Goal: Information Seeking & Learning: Learn about a topic

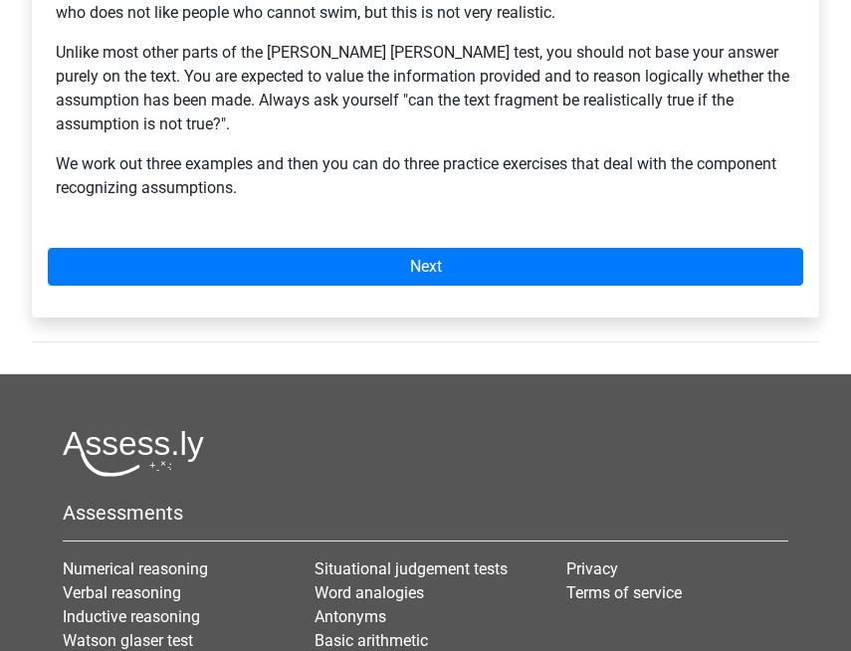
scroll to position [753, 0]
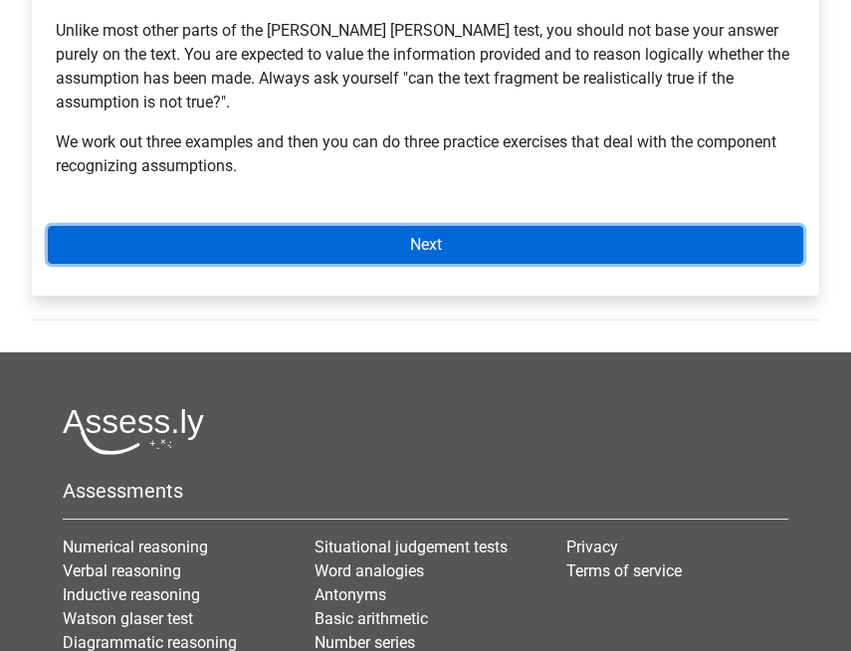
click at [566, 226] on link "Next" at bounding box center [426, 245] width 756 height 38
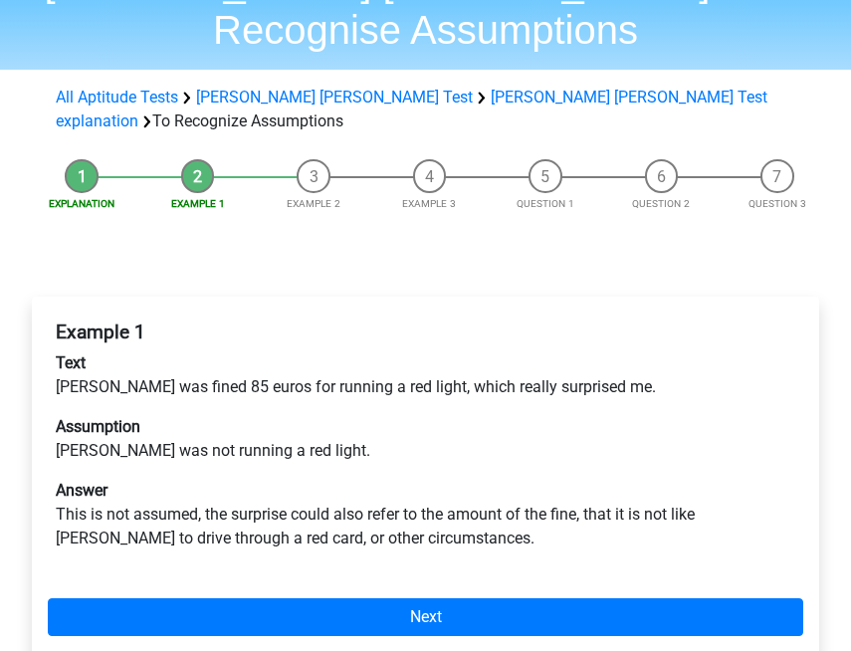
scroll to position [126, 0]
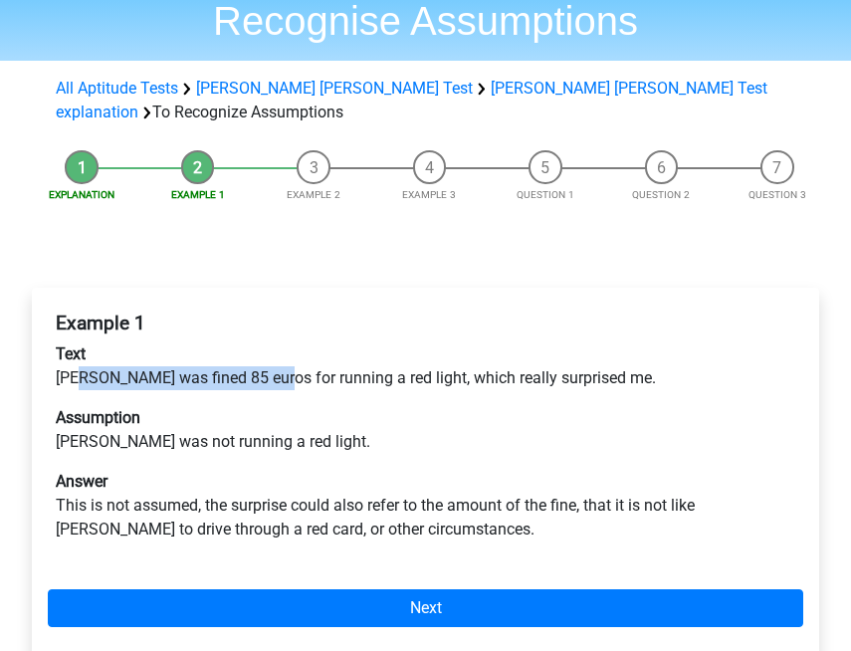
drag, startPoint x: 78, startPoint y: 307, endPoint x: 262, endPoint y: 317, distance: 184.4
click at [262, 342] on p "Text Peter was fined 85 euros for running a red light, which really surprised m…" at bounding box center [426, 366] width 740 height 48
click at [183, 391] on div "Example 1 Text Peter was fined 85 euros for running a red light, which really s…" at bounding box center [426, 435] width 756 height 262
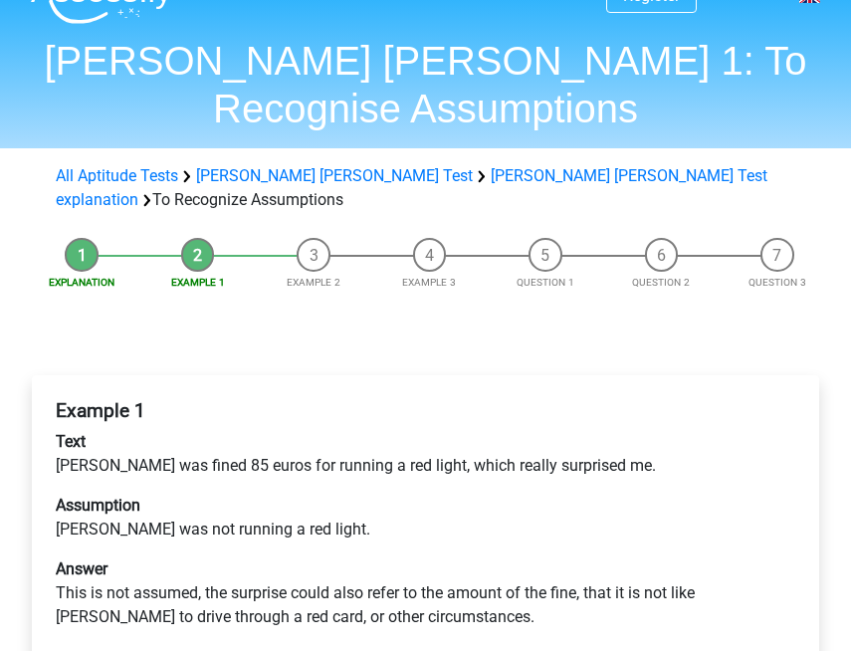
scroll to position [31, 0]
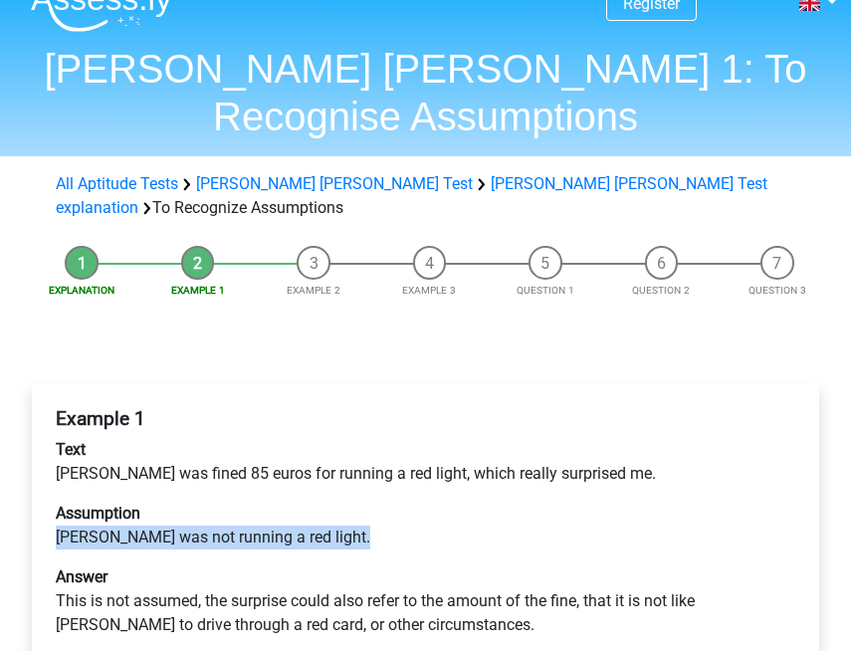
drag, startPoint x: 60, startPoint y: 461, endPoint x: 306, endPoint y: 472, distance: 246.1
click at [306, 502] on p "Assumption Peter was not running a red light." at bounding box center [426, 526] width 740 height 48
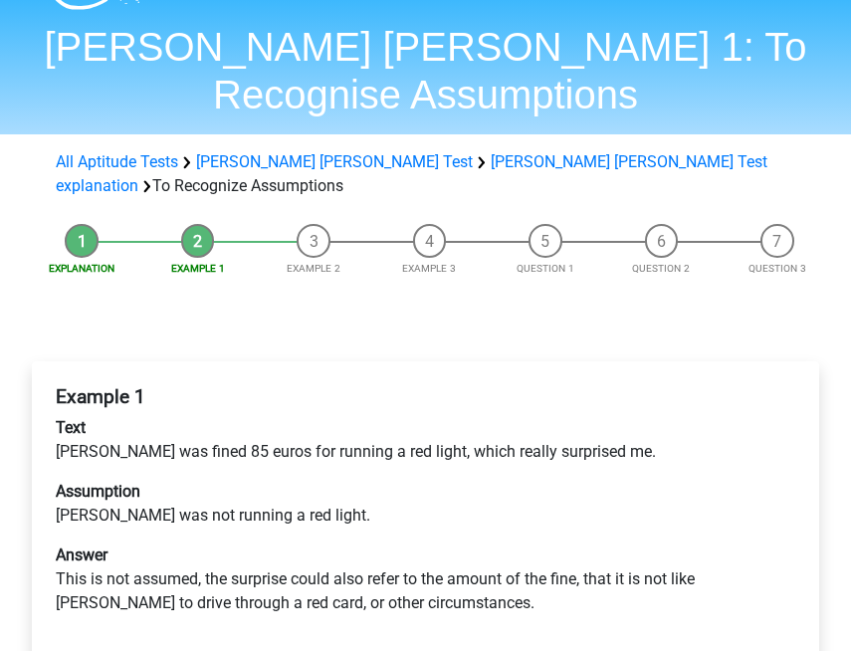
scroll to position [58, 0]
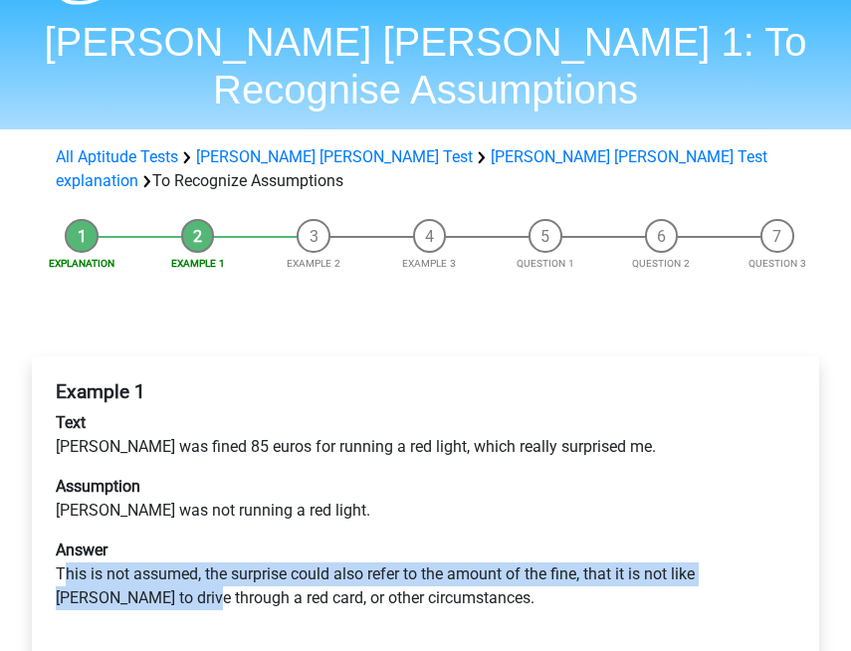
drag, startPoint x: 62, startPoint y: 503, endPoint x: 137, endPoint y: 513, distance: 76.3
click at [142, 539] on p "Answer This is not assumed, the surprise could also refer to the amount of the …" at bounding box center [426, 575] width 740 height 72
click at [137, 539] on p "Answer This is not assumed, the surprise could also refer to the amount of the …" at bounding box center [426, 575] width 740 height 72
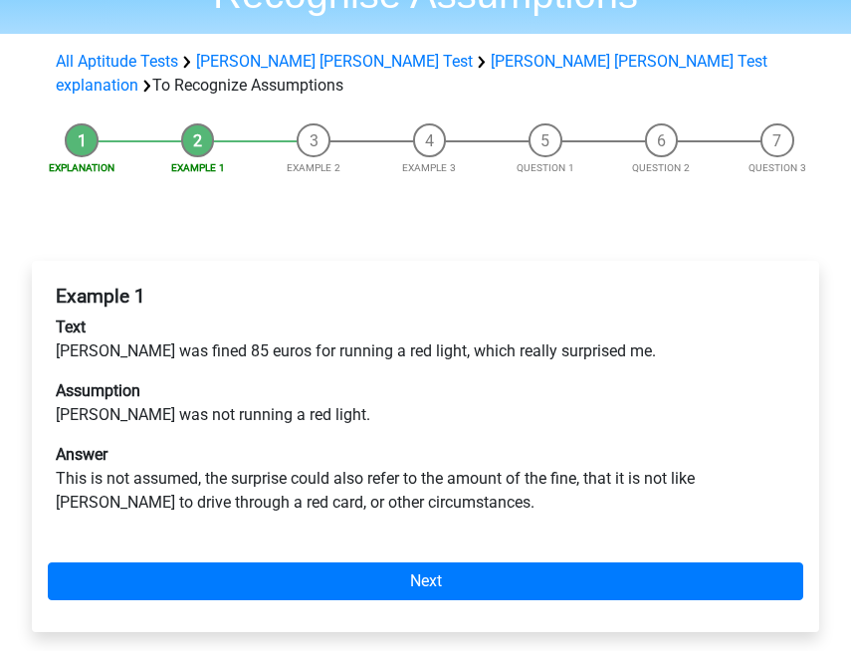
scroll to position [185, 0]
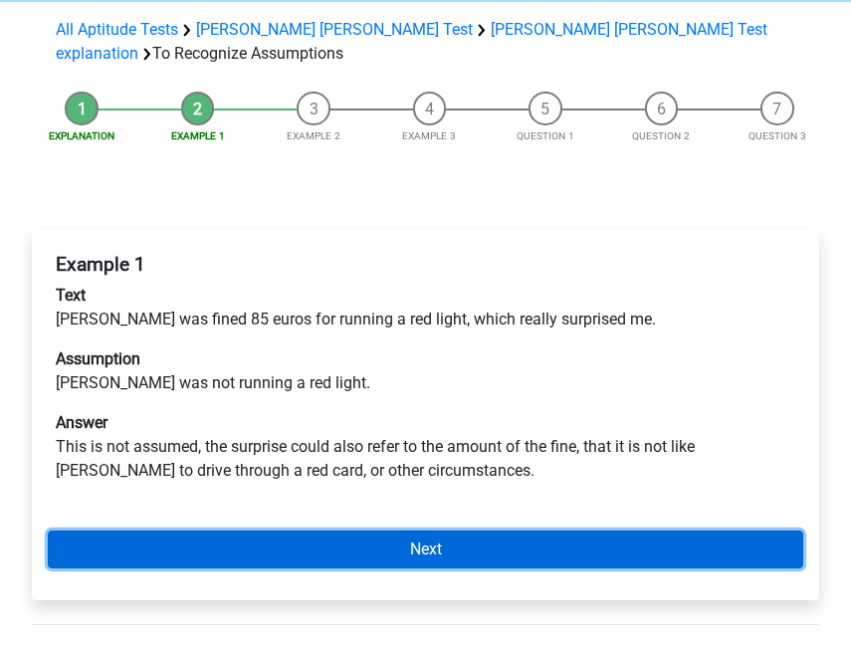
click at [373, 531] on link "Next" at bounding box center [426, 550] width 756 height 38
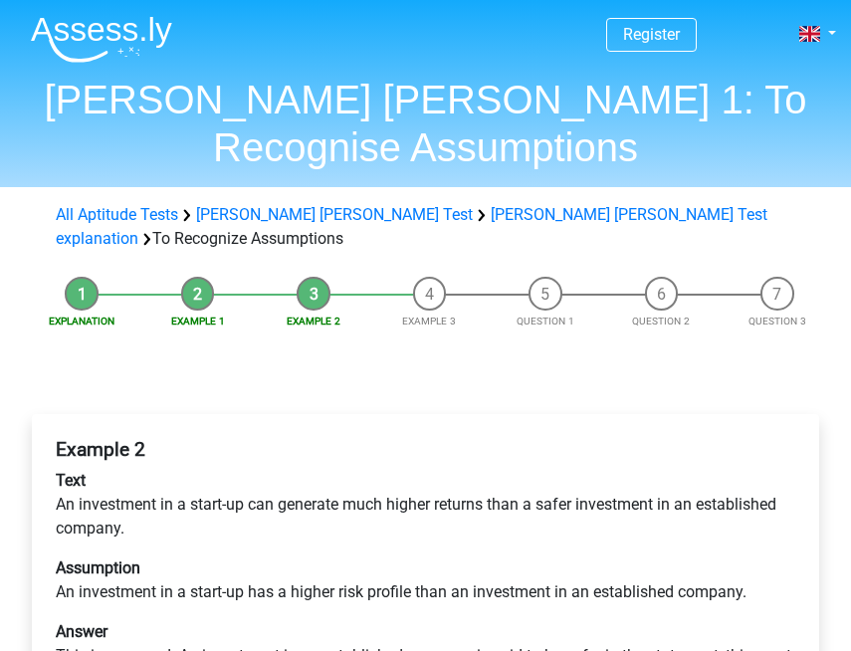
click at [346, 620] on p "Answer This is assumed. An investment in an established company is said to be s…" at bounding box center [426, 656] width 740 height 72
drag, startPoint x: 346, startPoint y: 608, endPoint x: 39, endPoint y: 569, distance: 310.0
click at [39, 569] on div "Example 2 Text An investment in a start-up can generate much higher returns tha…" at bounding box center [425, 611] width 787 height 395
copy div "Answer This is assumed. An investment in an established company is said to be s…"
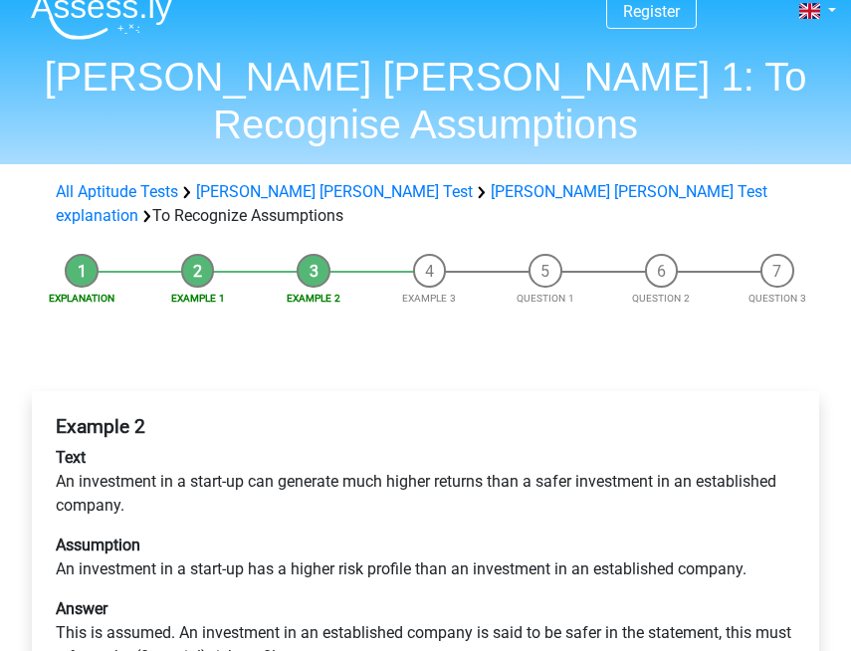
click at [220, 534] on p "Assumption An investment in a start-up has a higher risk profile than an invest…" at bounding box center [426, 558] width 740 height 48
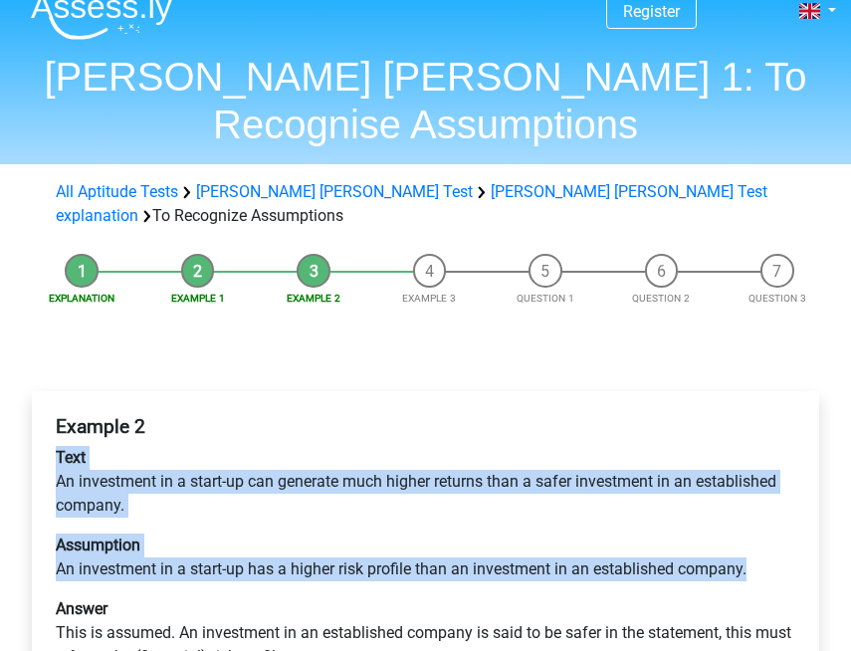
drag, startPoint x: 764, startPoint y: 499, endPoint x: 57, endPoint y: 396, distance: 714.2
click at [57, 407] on div "Example 2 Text An investment in a start-up can generate much higher returns tha…" at bounding box center [426, 550] width 756 height 286
copy div "Text An investment in a start-up can generate much higher returns than a safer …"
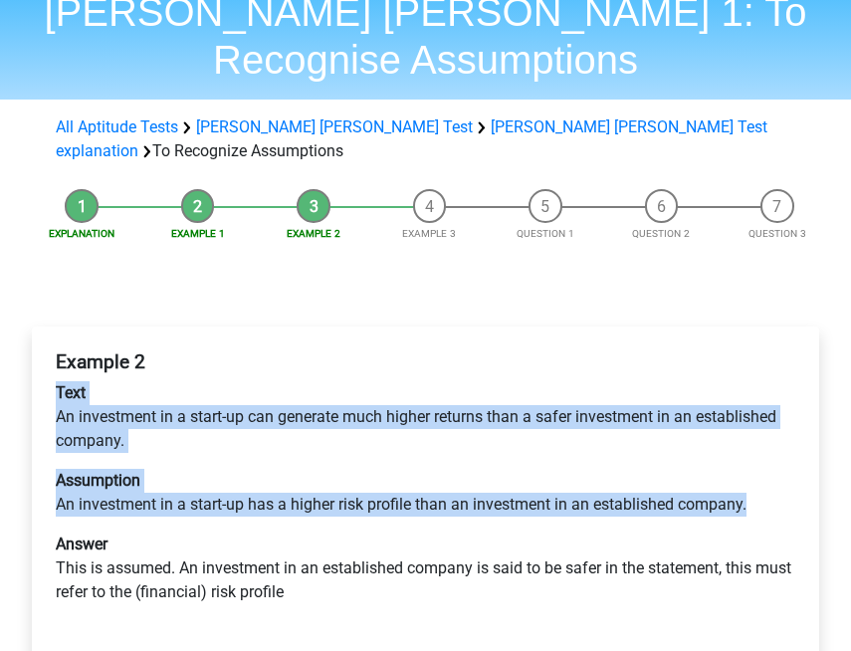
scroll to position [134, 0]
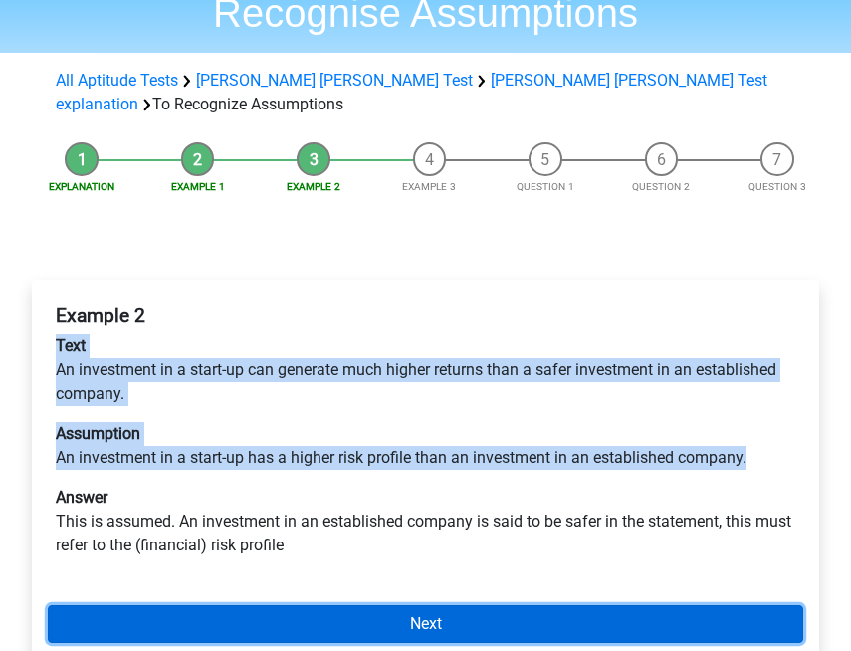
click at [252, 605] on link "Next" at bounding box center [426, 624] width 756 height 38
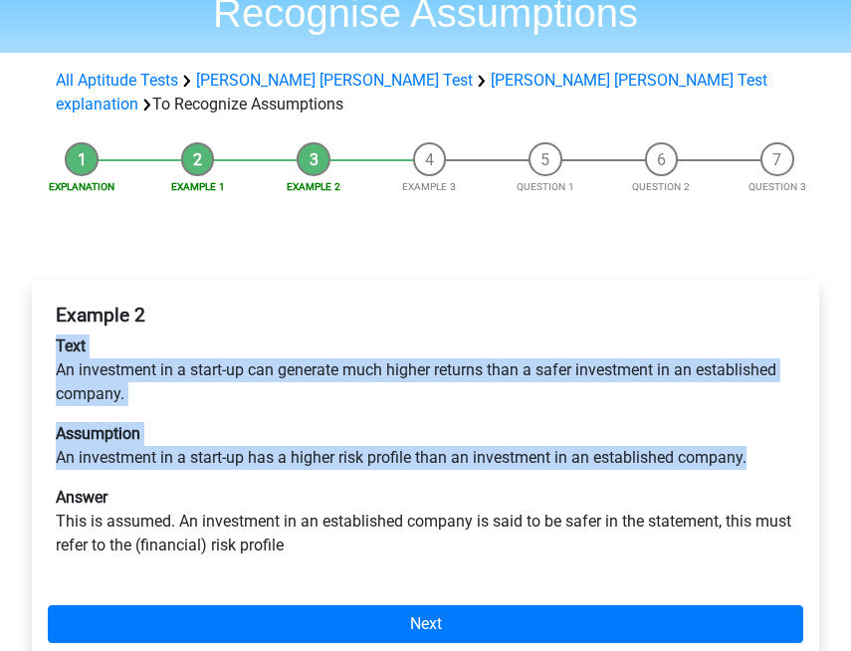
scroll to position [145, 0]
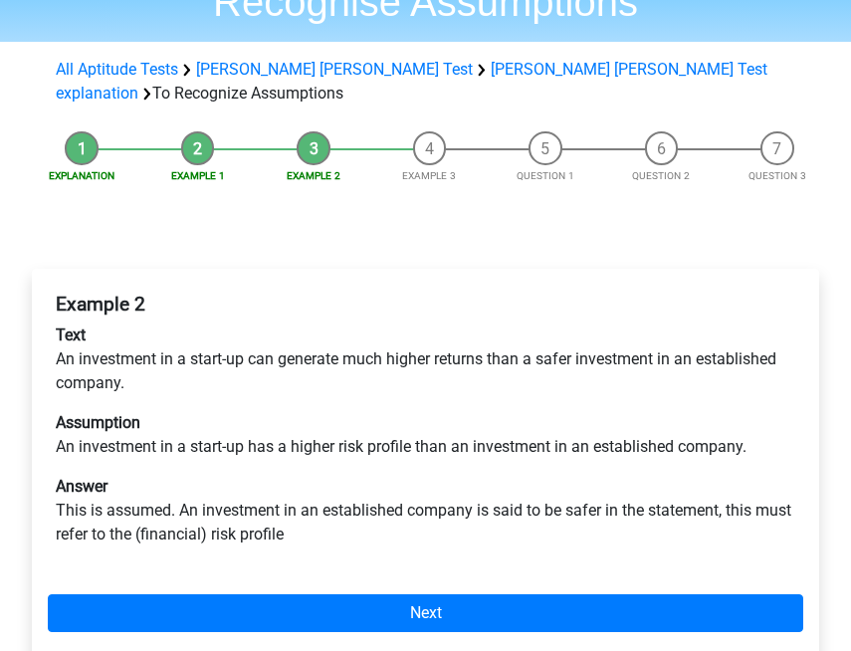
click at [679, 475] on p "Answer This is assumed. An investment in an established company is said to be s…" at bounding box center [426, 511] width 740 height 72
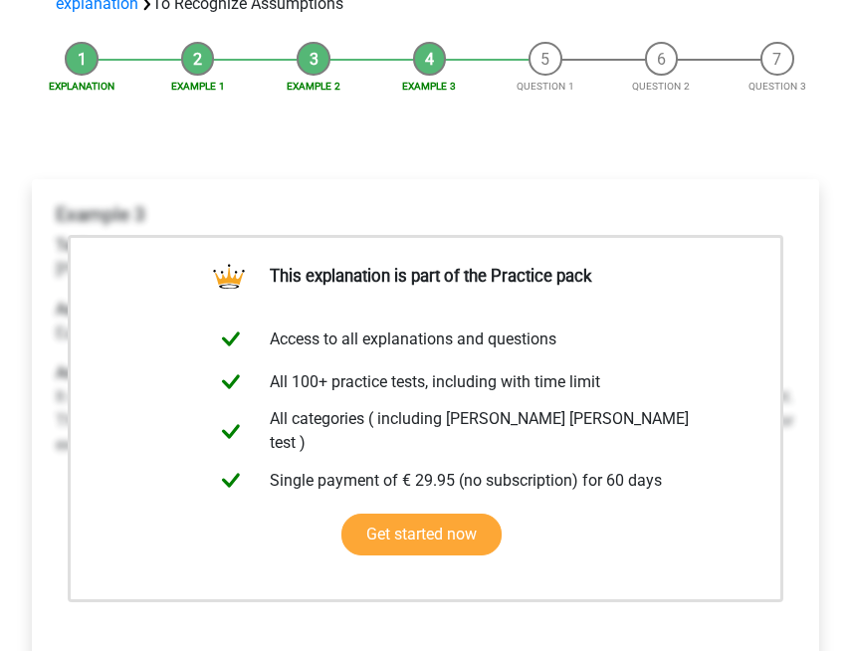
scroll to position [444, 0]
